Goal: Information Seeking & Learning: Learn about a topic

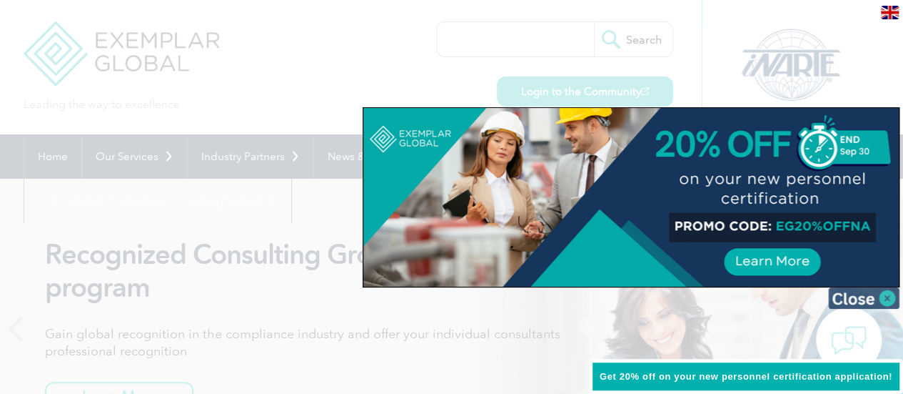
click at [844, 295] on img at bounding box center [863, 297] width 71 height 21
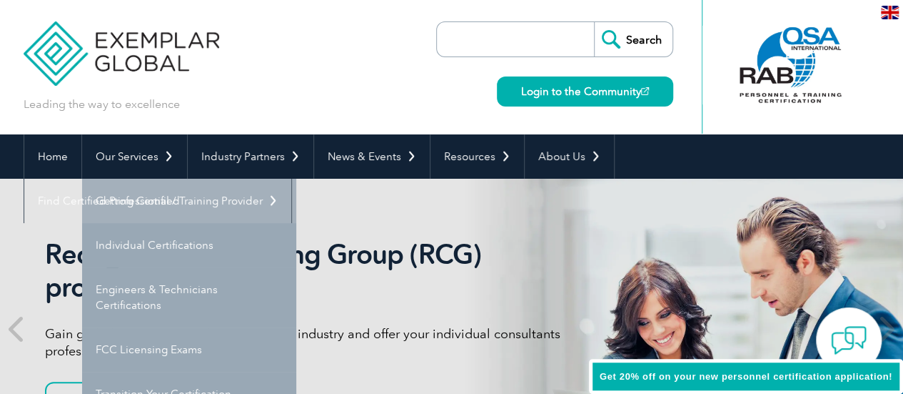
click at [139, 204] on link "Getting Certified" at bounding box center [189, 201] width 214 height 44
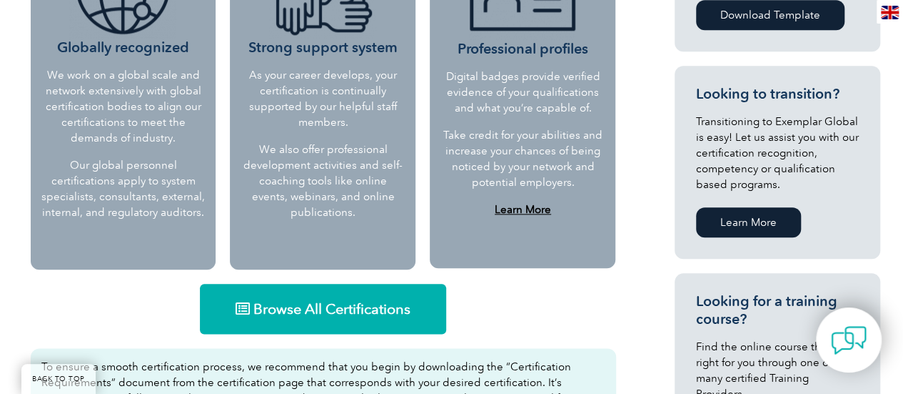
scroll to position [786, 0]
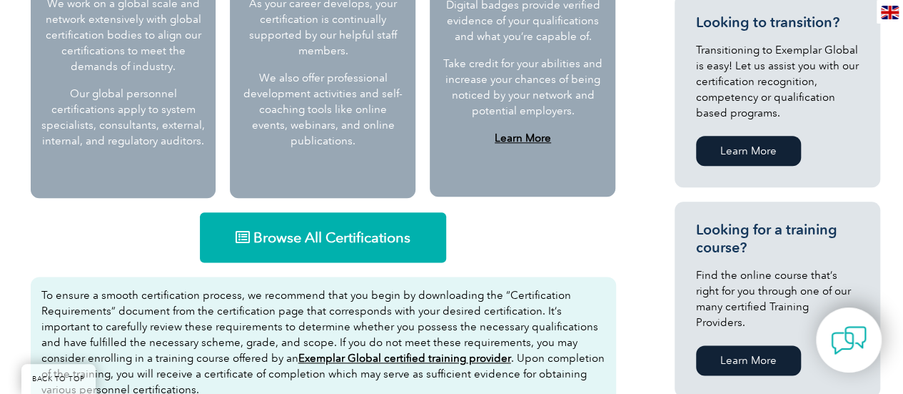
click at [319, 239] on span "Browse All Certifications" at bounding box center [332, 237] width 157 height 14
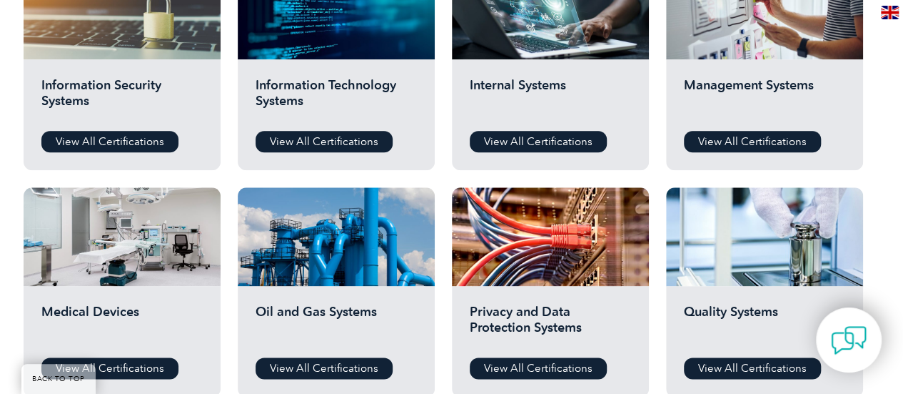
scroll to position [786, 0]
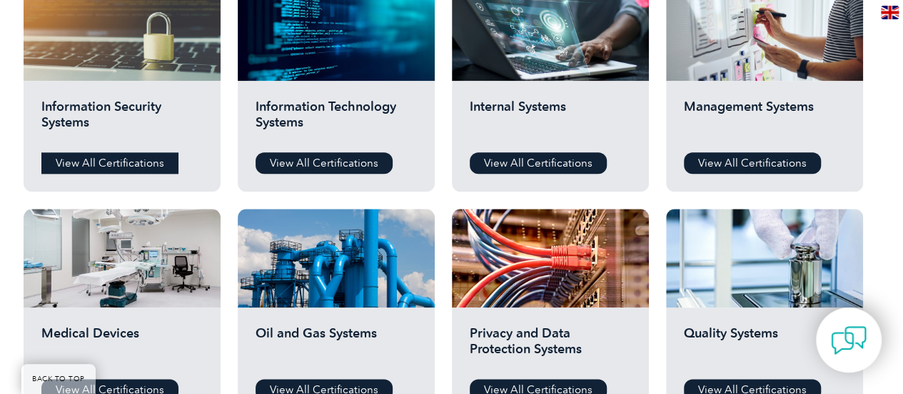
click at [99, 161] on link "View All Certifications" at bounding box center [109, 162] width 137 height 21
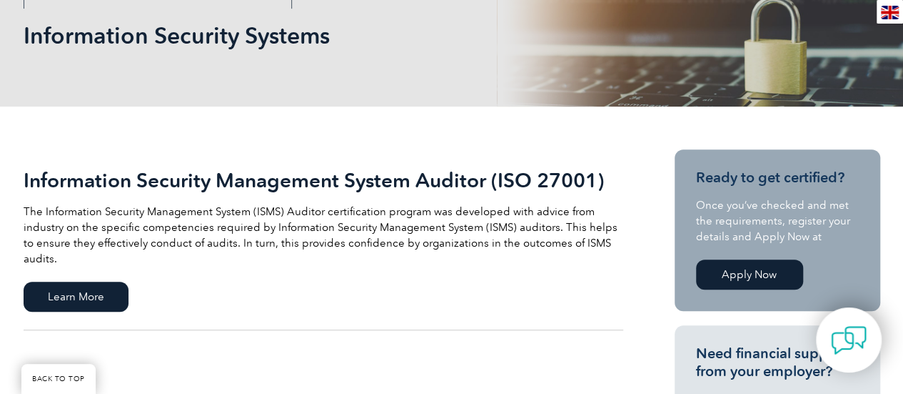
scroll to position [214, 0]
click at [76, 281] on span "Learn More" at bounding box center [76, 296] width 105 height 30
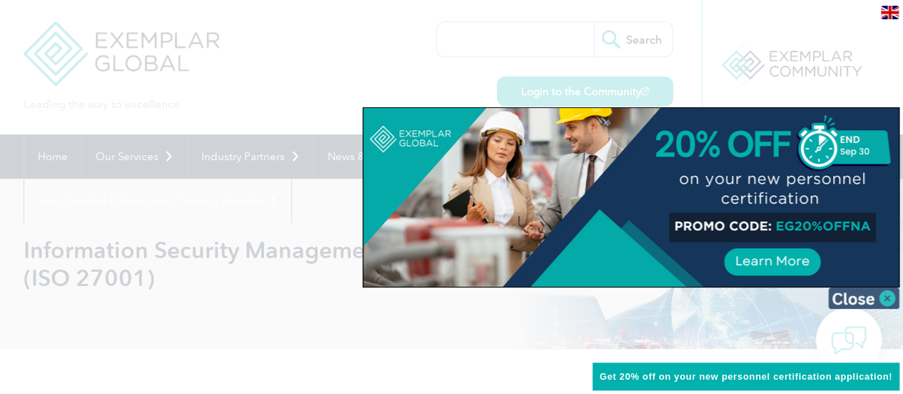
click at [848, 295] on img at bounding box center [863, 297] width 71 height 21
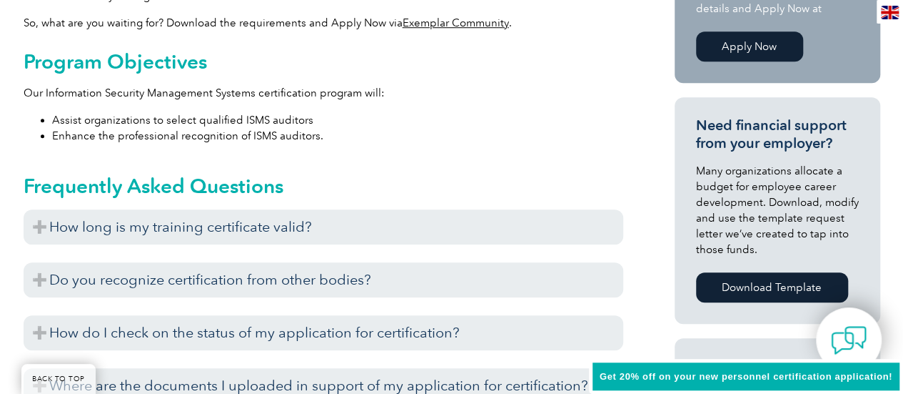
scroll to position [643, 0]
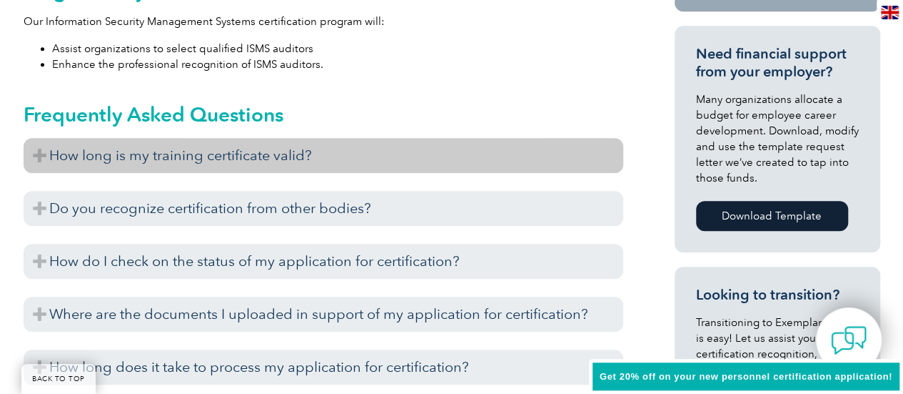
click at [252, 158] on h3 "How long is my training certificate valid?" at bounding box center [324, 155] width 600 height 35
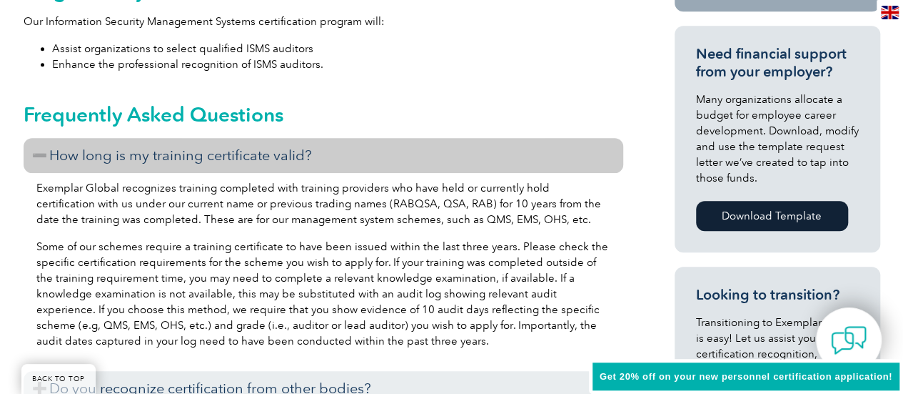
click at [252, 158] on h3 "How long is my training certificate valid?" at bounding box center [324, 155] width 600 height 35
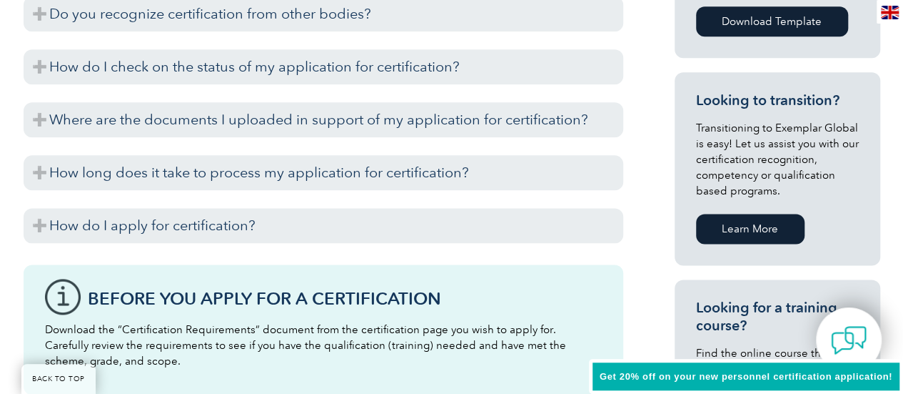
scroll to position [857, 0]
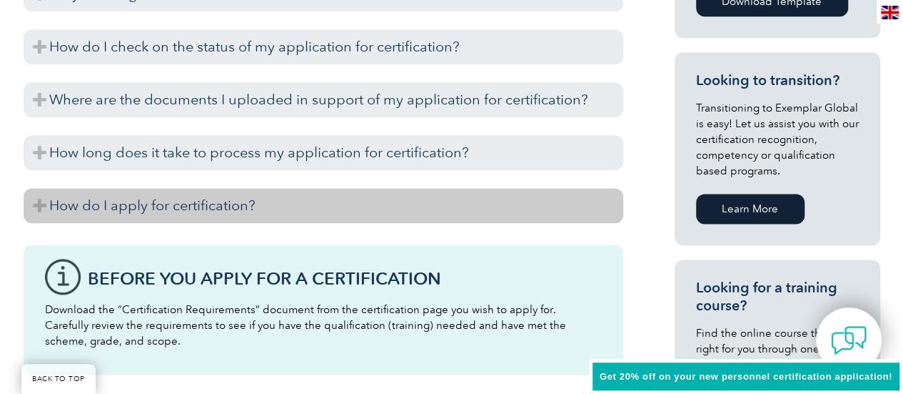
click at [197, 206] on h3 "How do I apply for certification?" at bounding box center [324, 205] width 600 height 35
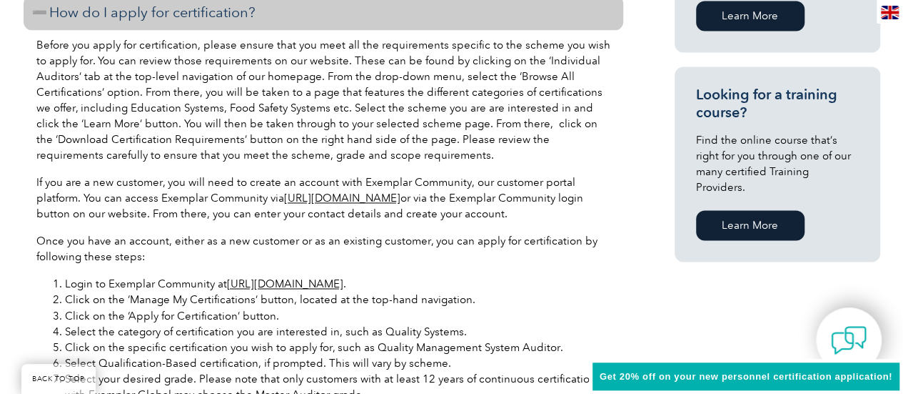
scroll to position [1143, 0]
